Goal: Use online tool/utility: Utilize a website feature to perform a specific function

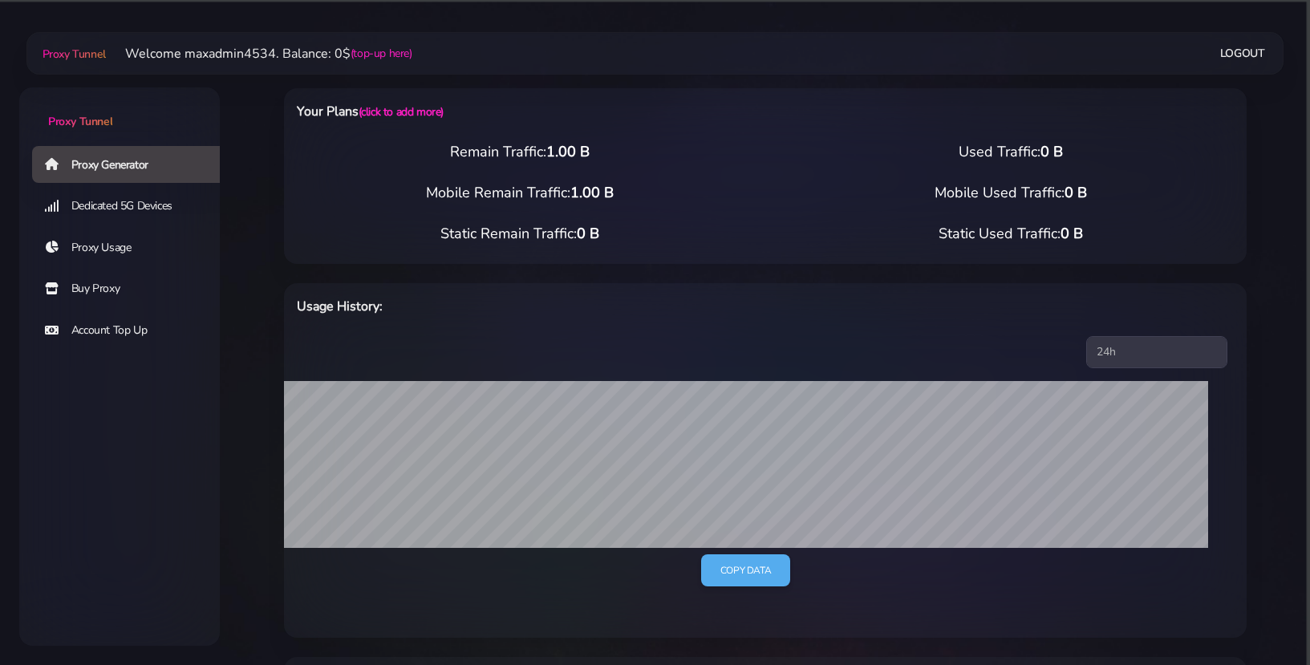
select select "44"
select select "US"
drag, startPoint x: 0, startPoint y: 0, endPoint x: 730, endPoint y: 446, distance: 855.5
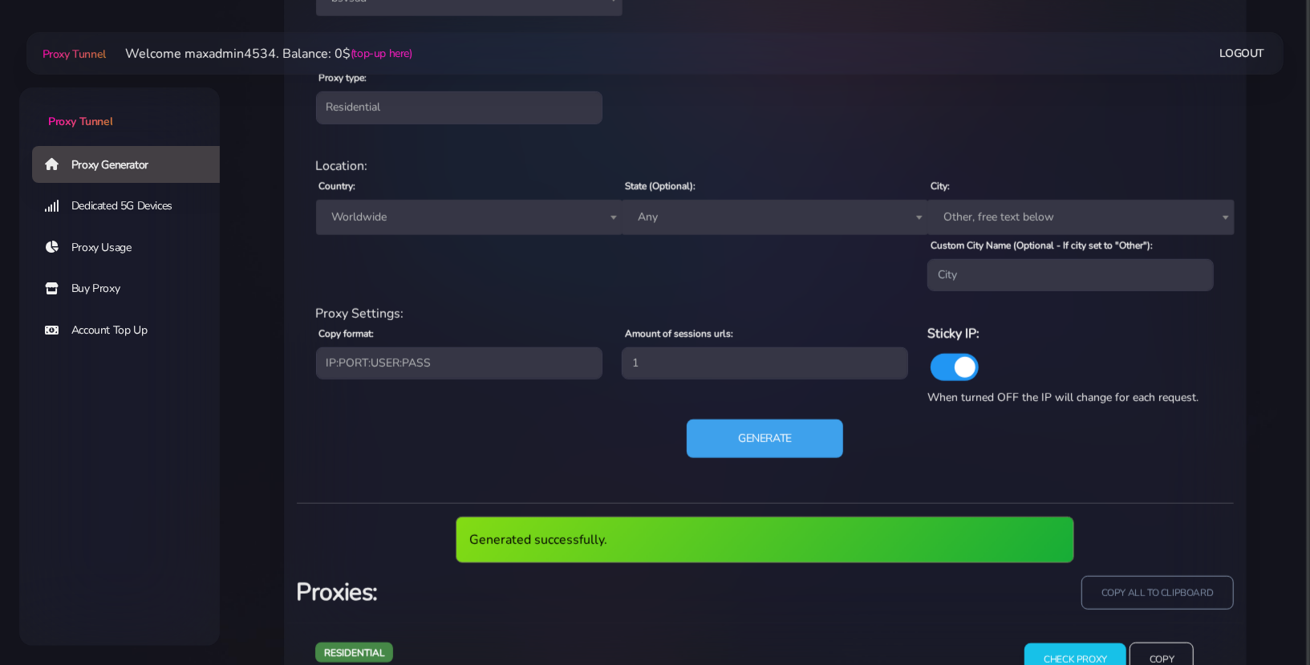
scroll to position [988, 0]
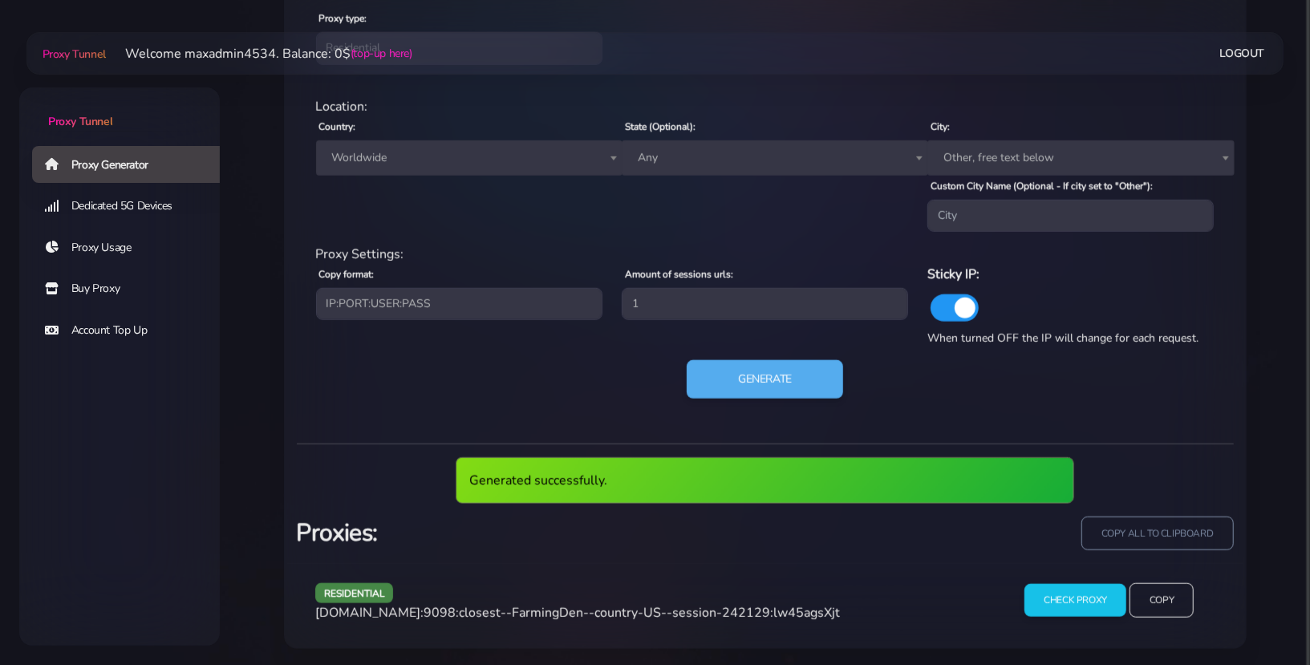
click at [653, 606] on span "[DOMAIN_NAME]:9098:closest--FarmingDen--country-US--session-242129:lw45agsXjt" at bounding box center [577, 613] width 525 height 18
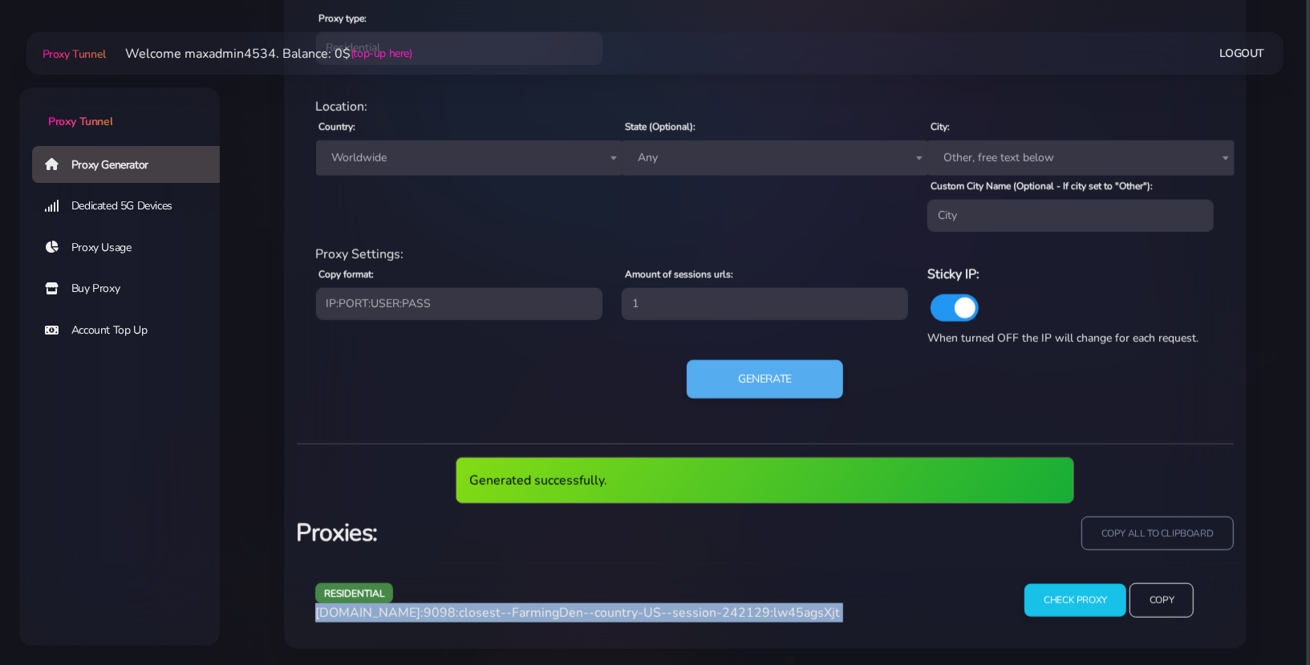
click at [653, 606] on span "[DOMAIN_NAME]:9098:closest--FarmingDen--country-US--session-242129:lw45agsXjt" at bounding box center [577, 613] width 525 height 18
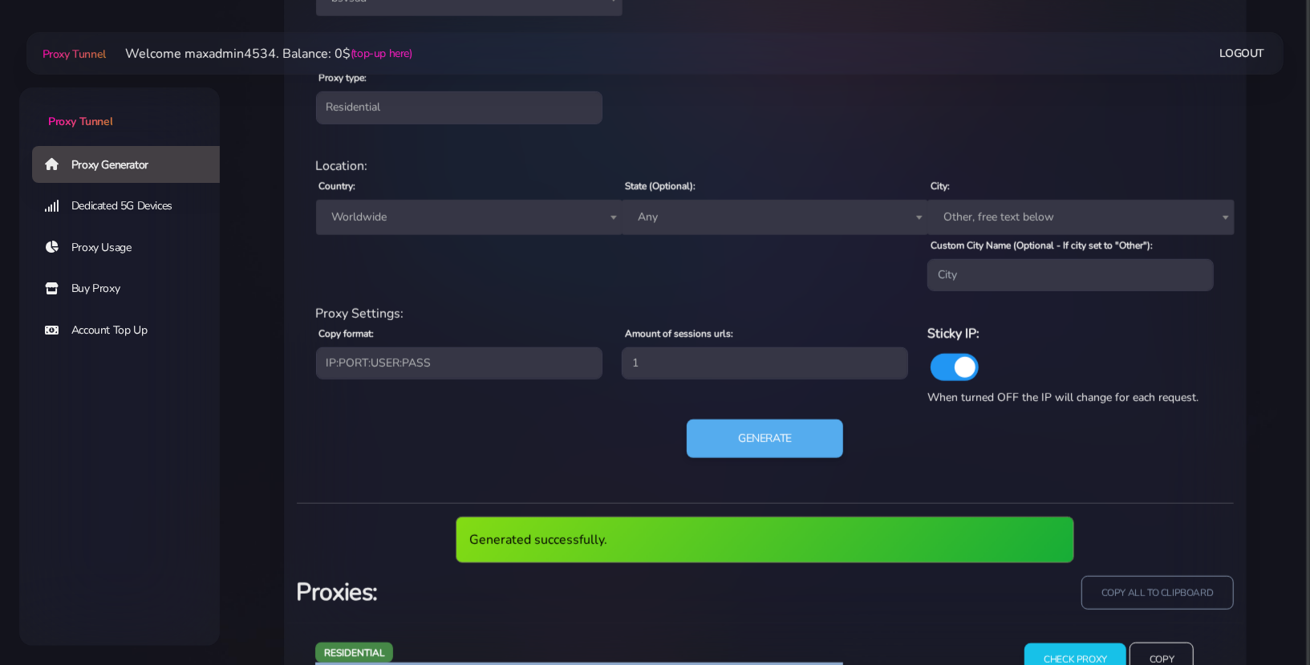
copy div "[DOMAIN_NAME]:9098:closest--FarmingDen--country-US--session-242129:lw45agsXjt"
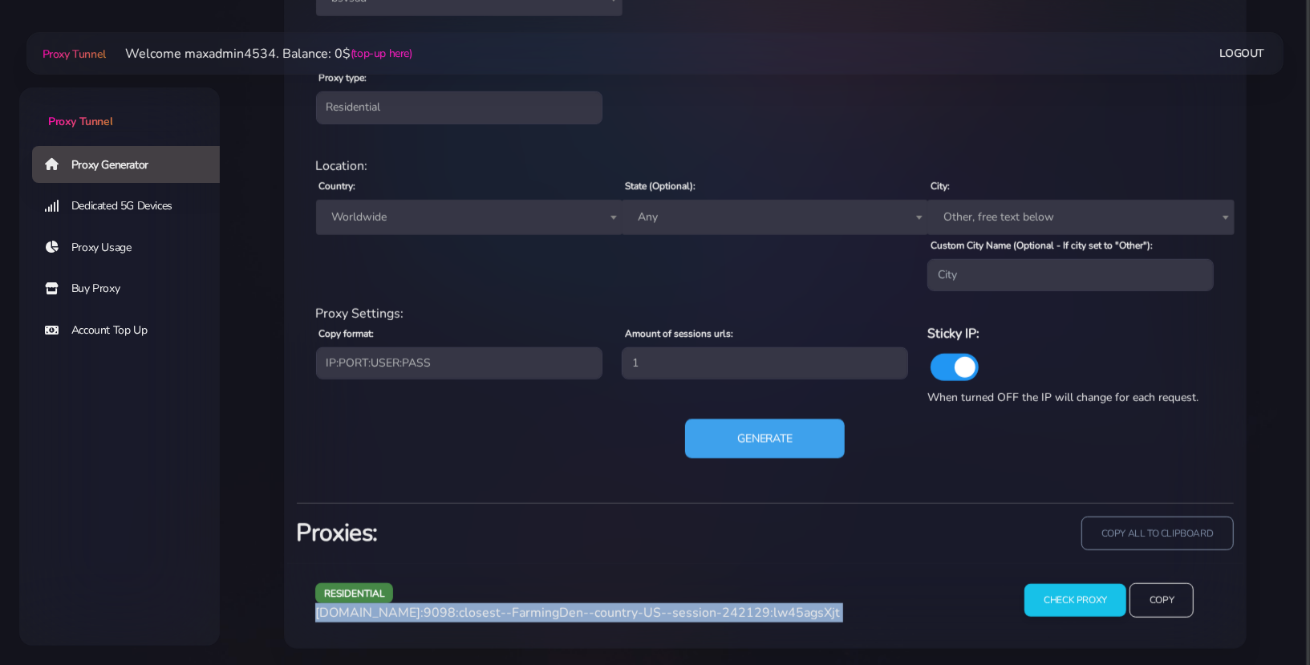
click at [743, 440] on button "Generate" at bounding box center [765, 439] width 160 height 39
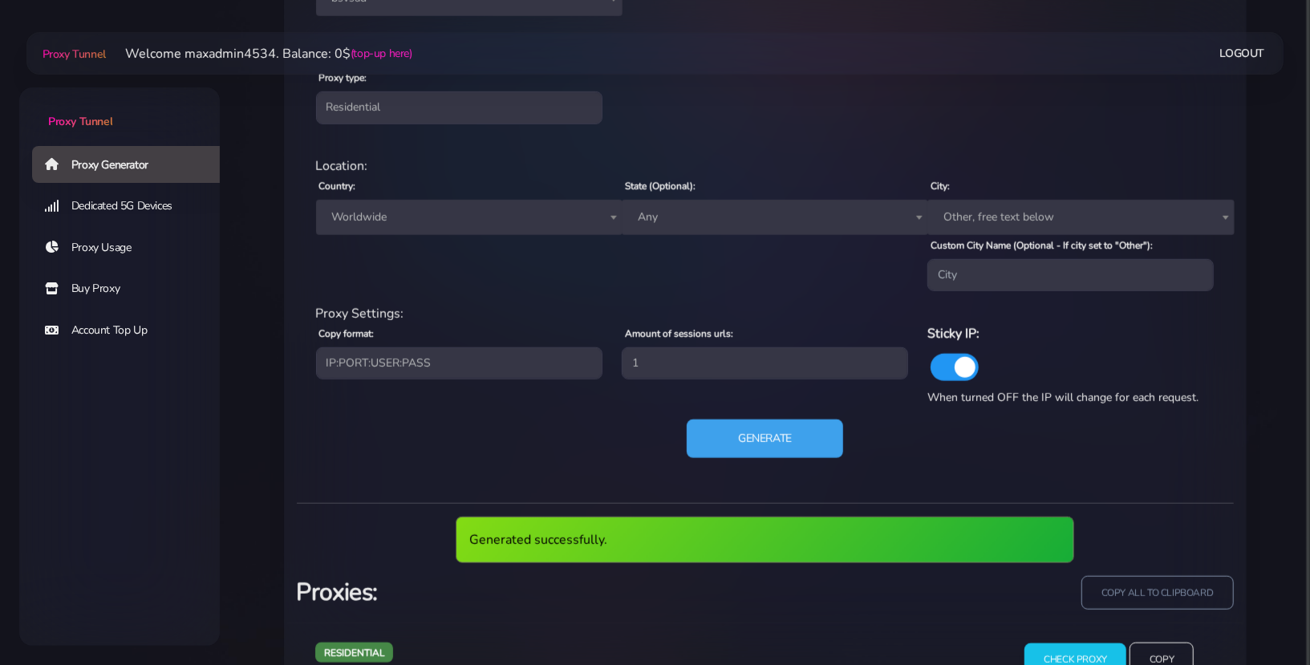
scroll to position [988, 0]
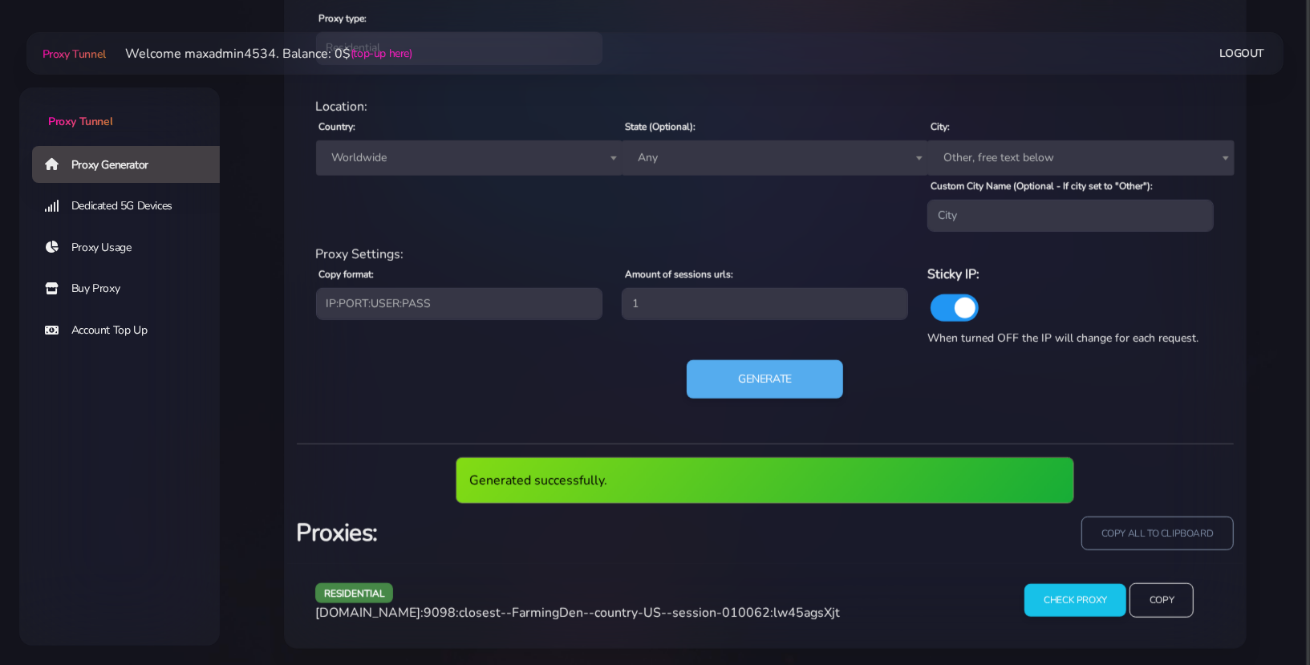
click at [743, 614] on span "[DOMAIN_NAME]:9098:closest--FarmingDen--country-US--session-010062:lw45agsXjt" at bounding box center [577, 613] width 525 height 18
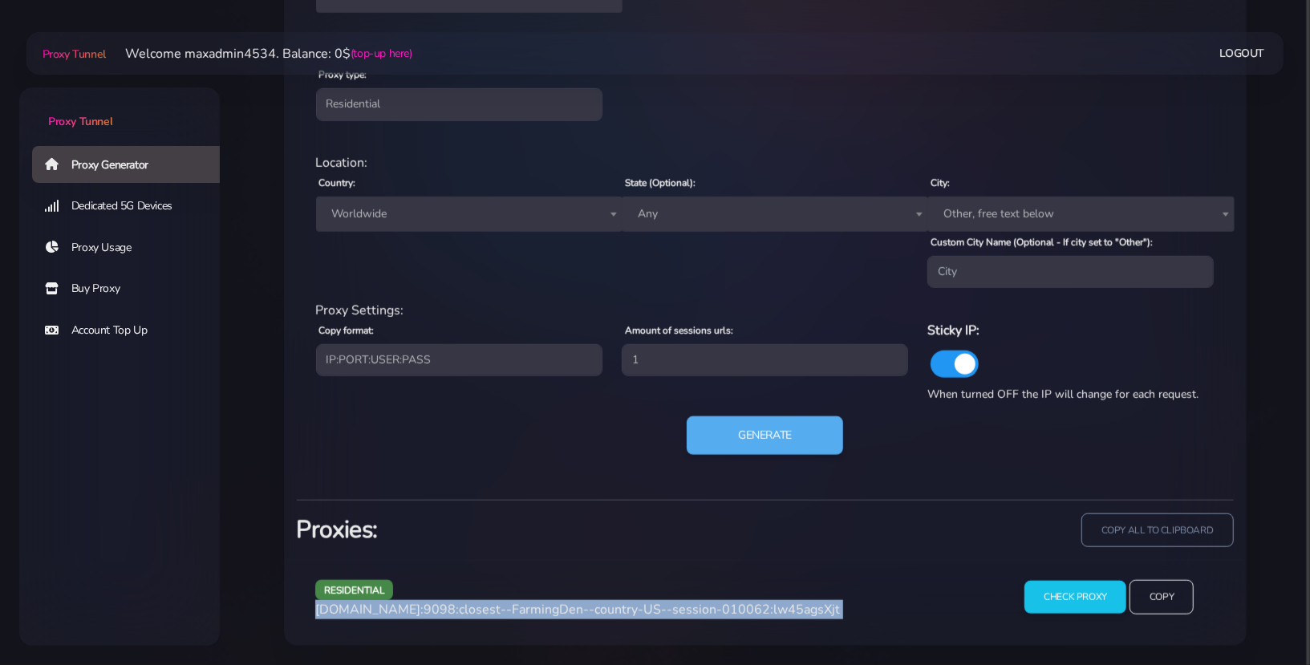
scroll to position [929, 0]
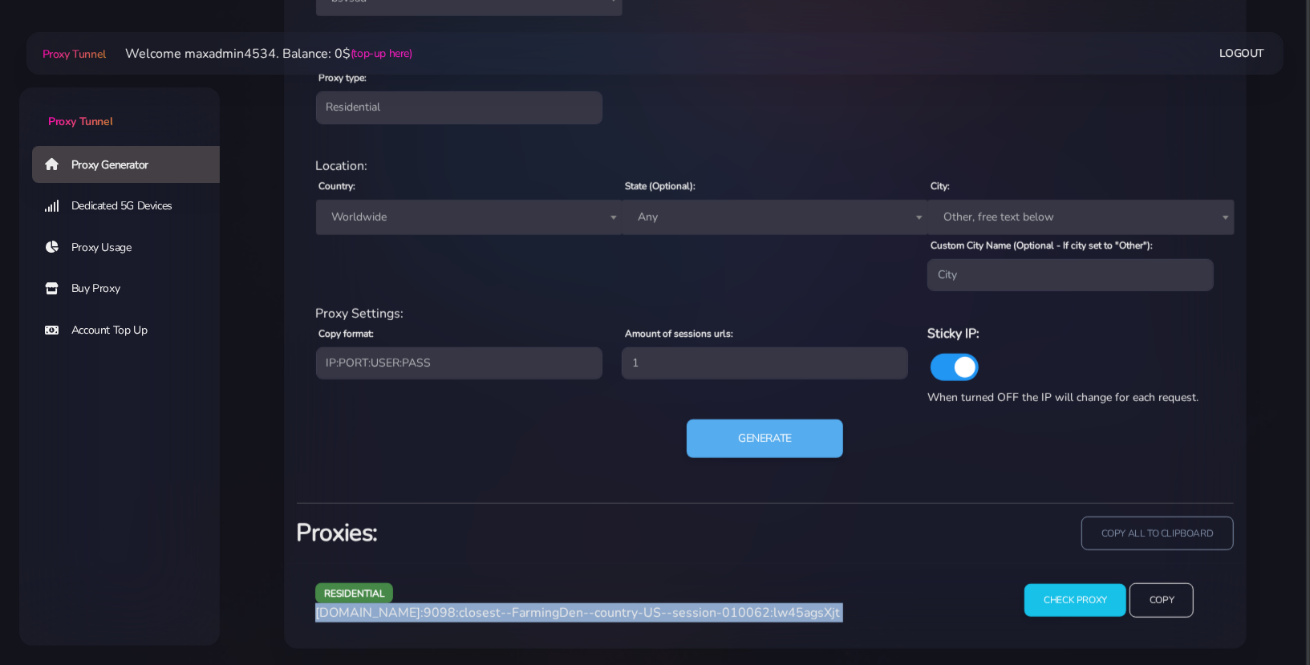
copy div "[DOMAIN_NAME]:9098:closest--FarmingDen--country-US--session-010062:lw45agsXjt"
click at [805, 450] on button "Generate" at bounding box center [765, 439] width 160 height 39
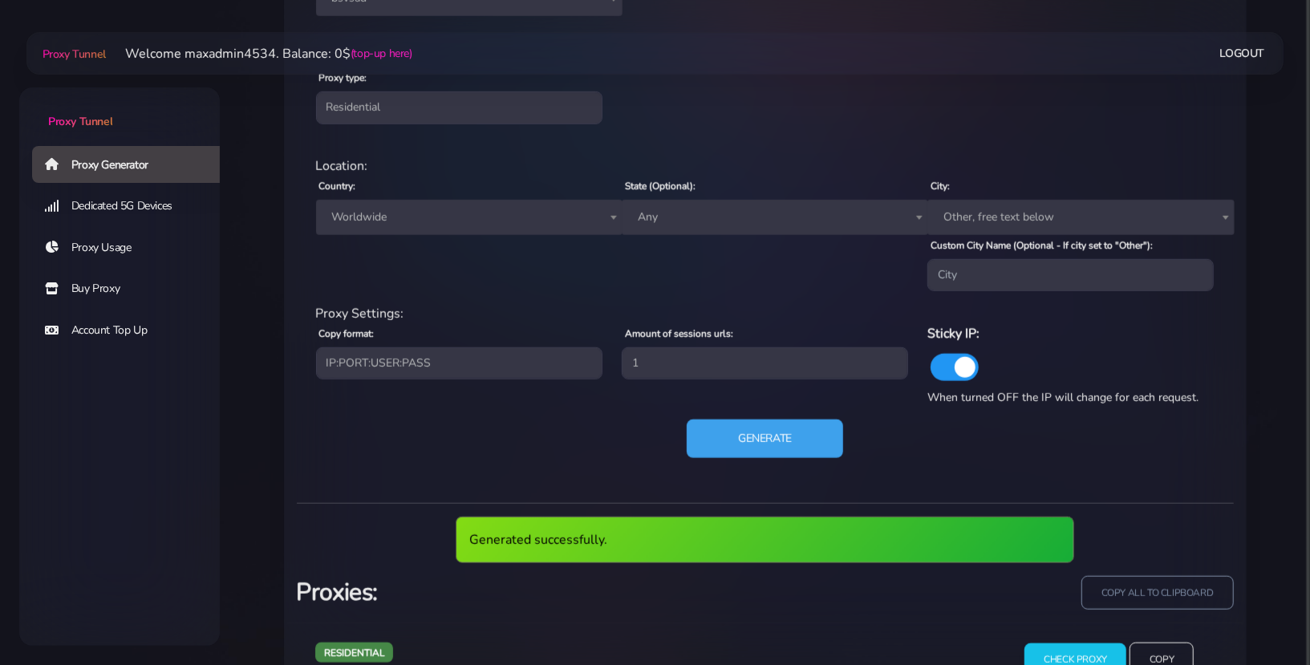
scroll to position [988, 0]
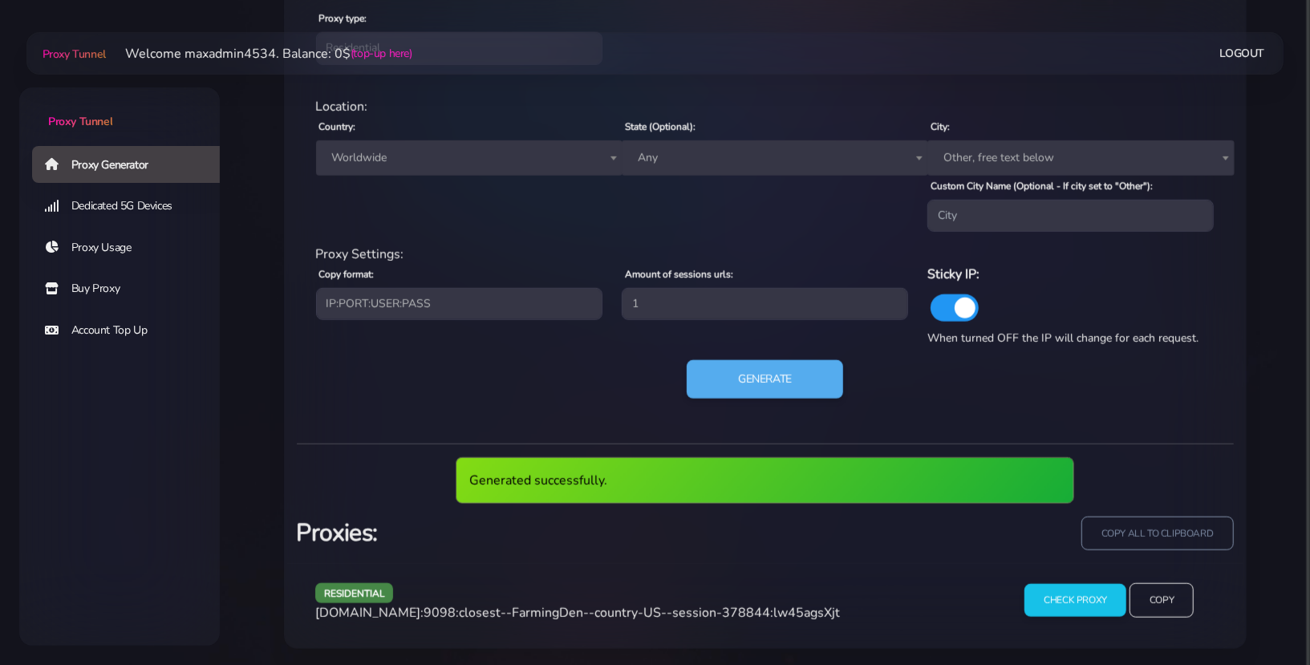
click at [764, 612] on span "[DOMAIN_NAME]:9098:closest--FarmingDen--country-US--session-378844:lw45agsXjt" at bounding box center [577, 613] width 525 height 18
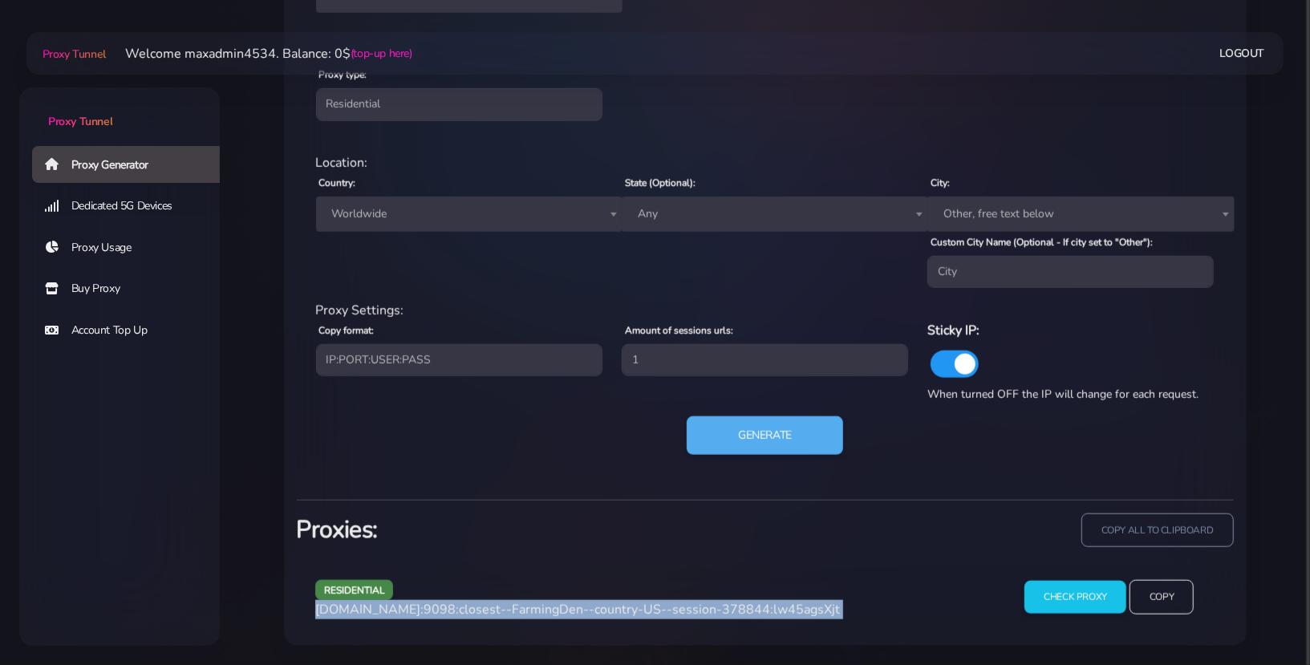
scroll to position [929, 0]
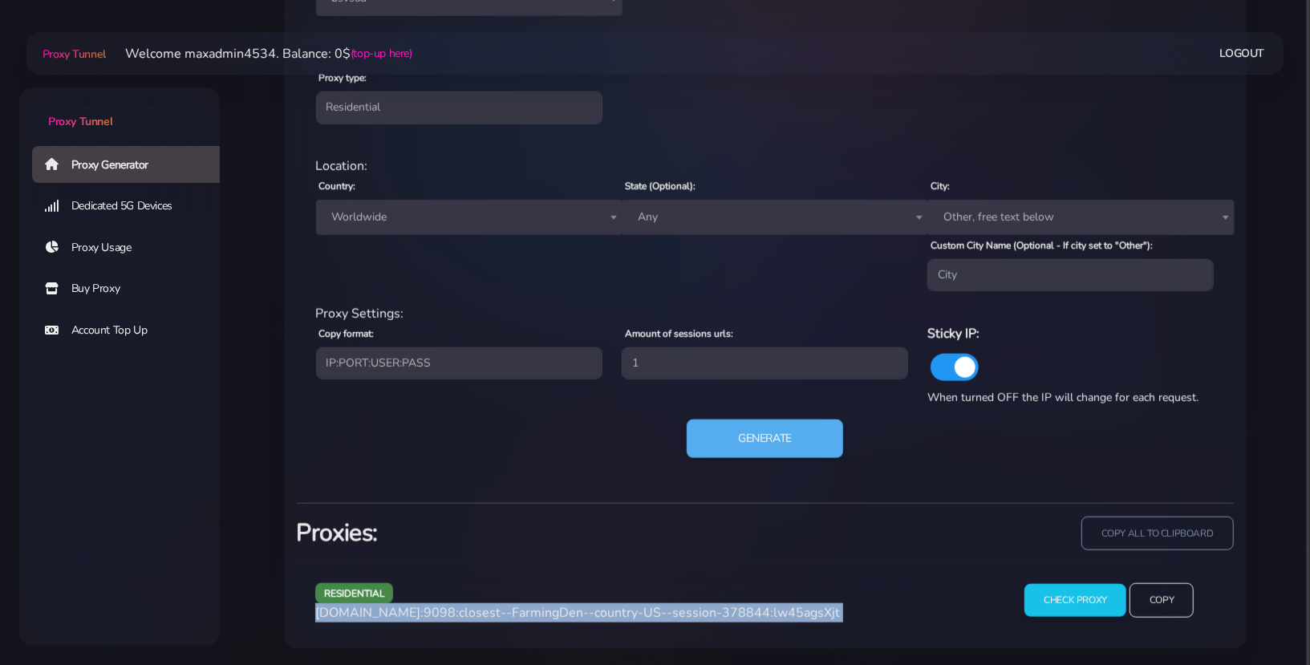
copy div "[DOMAIN_NAME]:9098:closest--FarmingDen--country-US--session-378844:lw45agsXjt"
